Goal: Information Seeking & Learning: Learn about a topic

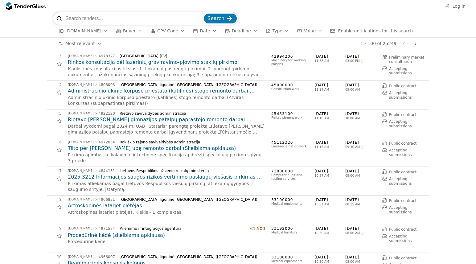
scroll to position [62, 0]
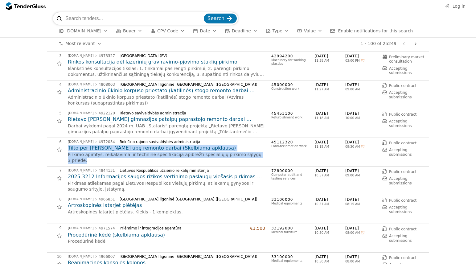
drag, startPoint x: 64, startPoint y: 147, endPoint x: 253, endPoint y: 155, distance: 188.9
click at [253, 155] on div "6 [DOMAIN_NAME] 4972034 Rokiškio rajono savivaldybės administracija Tilto per N…" at bounding box center [236, 152] width 379 height 25
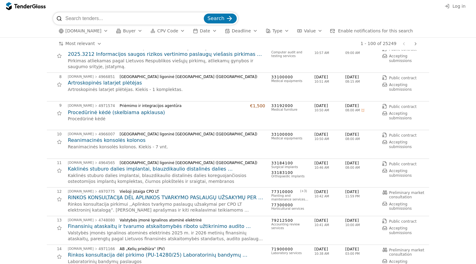
scroll to position [185, 0]
drag, startPoint x: 106, startPoint y: 147, endPoint x: 112, endPoint y: 146, distance: 6.5
click at [112, 146] on div "Reanimacinės konsolės kolonos. Kiekis - 7 vnt." at bounding box center [166, 146] width 197 height 6
click at [86, 140] on h2 "Reanimacinės konsolės kolonos" at bounding box center [166, 139] width 197 height 7
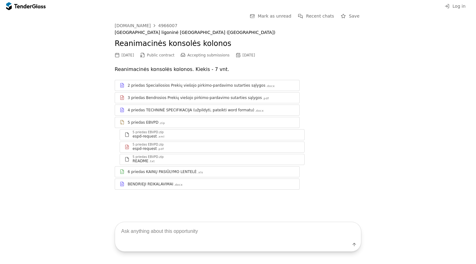
click at [161, 172] on div "6 priedas KAINŲ PASIŪLYMO LENTELĖ" at bounding box center [162, 171] width 69 height 5
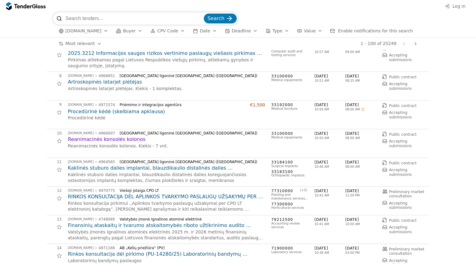
scroll to position [216, 0]
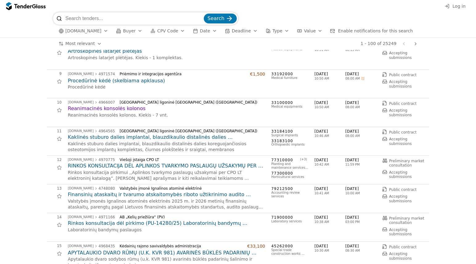
click at [120, 109] on h2 "Reanimacinės konsolės kolonos" at bounding box center [166, 108] width 197 height 7
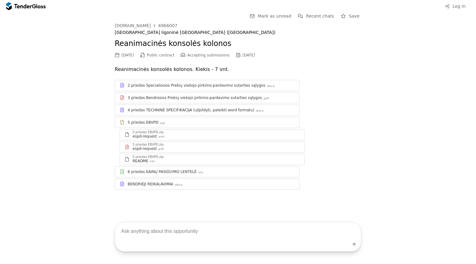
click at [174, 111] on div "4 priedas TECHNINĖ SPECIFIKACIJA (užpildyti, pateikti word formatu)" at bounding box center [191, 110] width 127 height 5
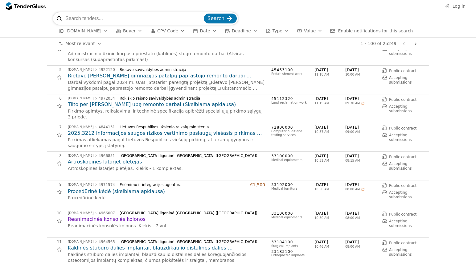
scroll to position [93, 0]
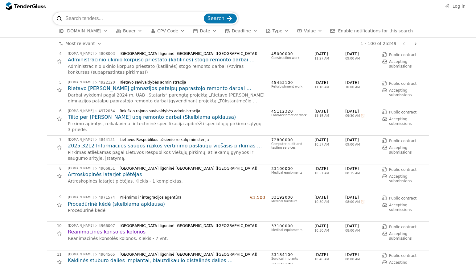
click at [104, 117] on h2 "Tilto per [PERSON_NAME] upę remonto darbai (Skelbiama apklausa)" at bounding box center [166, 117] width 197 height 7
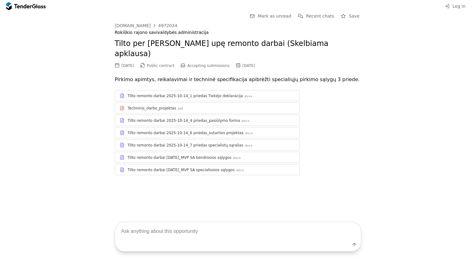
click at [155, 118] on div "Tilto remonto darbai 2025-10-14_4 priedas_pasiūlymo forma" at bounding box center [184, 120] width 113 height 5
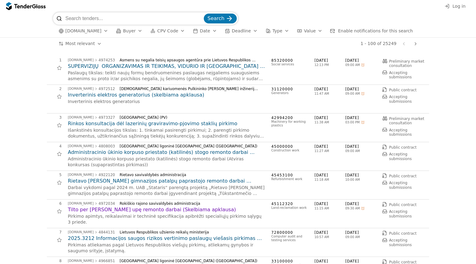
click at [112, 211] on h2 "Tilto per [PERSON_NAME] upę remonto darbai (Skelbiama apklausa)" at bounding box center [166, 209] width 197 height 7
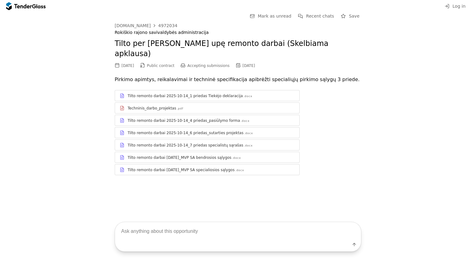
click at [150, 155] on div "Tilto remonto darbai [DATE]_MVP SA bendrosios sąlygos" at bounding box center [180, 157] width 104 height 5
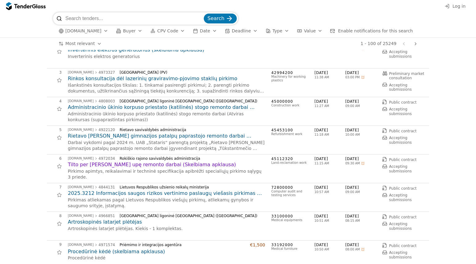
scroll to position [62, 0]
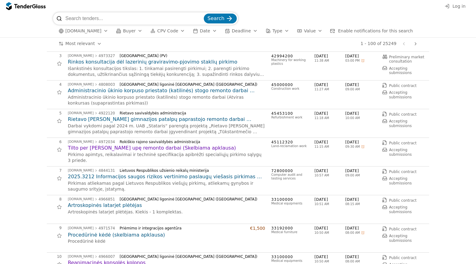
click at [95, 61] on h2 "Rinkos konsultacija dėl lazerinių graviravimo-pjovimo staklių pirkimo" at bounding box center [166, 62] width 197 height 7
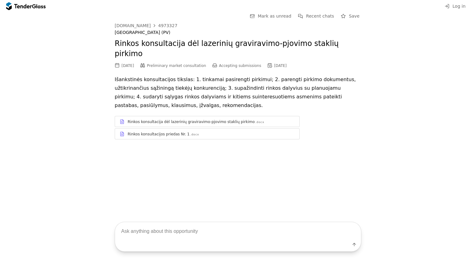
click at [158, 119] on div "Rinkos konsultacija dėl lazerinių graviravimo-pjovimo staklių pirkimo" at bounding box center [191, 121] width 127 height 5
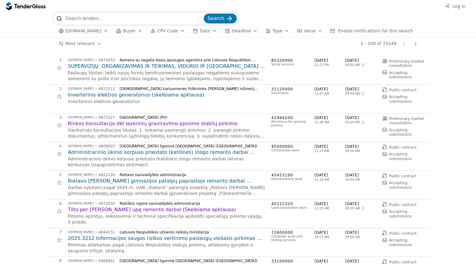
scroll to position [62, 0]
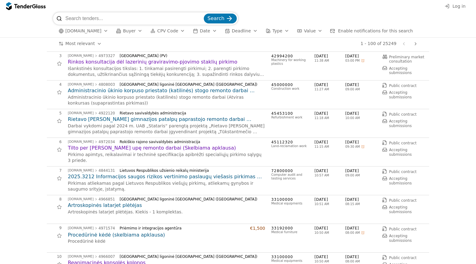
click at [152, 91] on h2 "Administracinio ūkinio korpuso priestato (katilinės) stogo remonto darbai (Atvi…" at bounding box center [166, 90] width 197 height 7
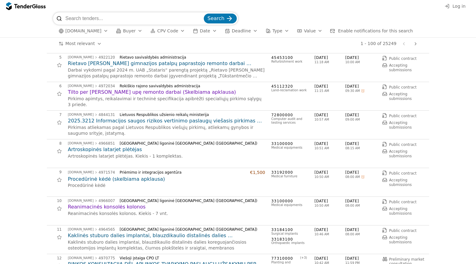
scroll to position [123, 0]
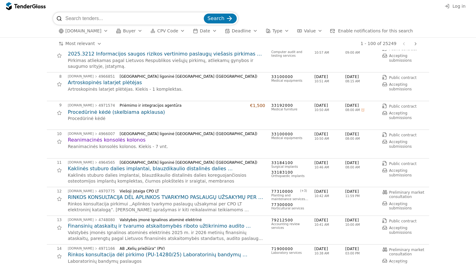
scroll to position [247, 0]
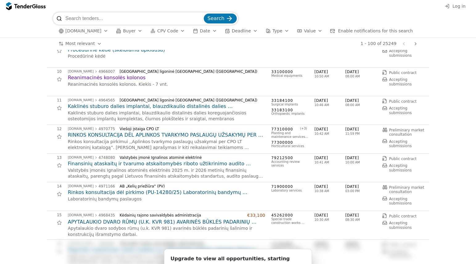
click at [112, 136] on h2 "RINKOS KONSULTACIJA DĖL APLINKOS TVARKYMO PASLAUGŲ UŽSAKYMŲ PER CPO LT ELEKTRON…" at bounding box center [166, 135] width 197 height 7
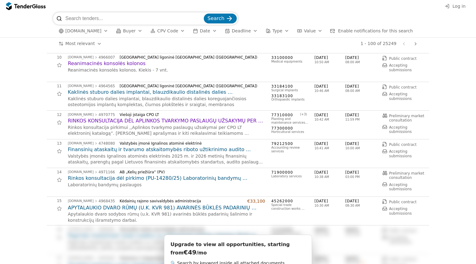
scroll to position [278, 0]
